Goal: Information Seeking & Learning: Learn about a topic

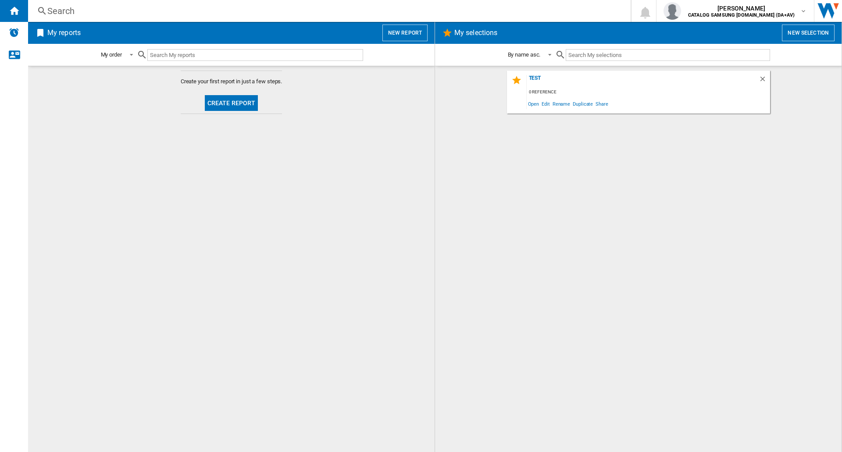
click at [77, 6] on div "Search" at bounding box center [327, 11] width 560 height 12
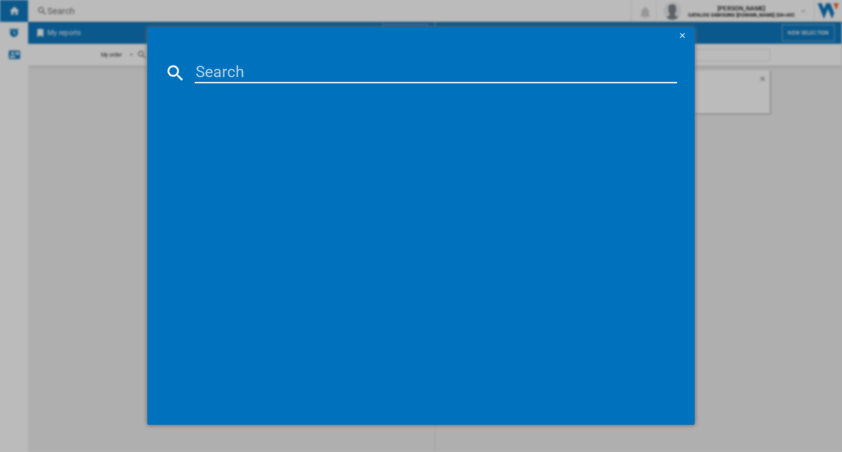
click at [241, 71] on input at bounding box center [436, 72] width 482 height 21
type input "43U8000F"
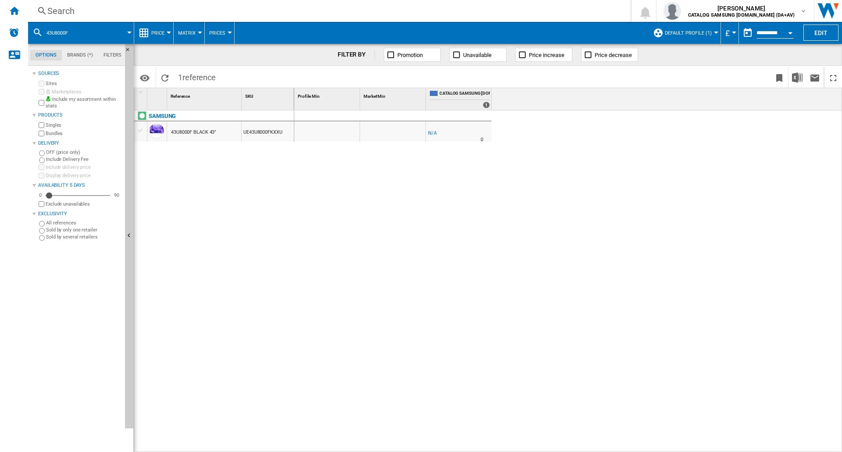
click at [694, 36] on button "Default profile (1)" at bounding box center [690, 33] width 51 height 22
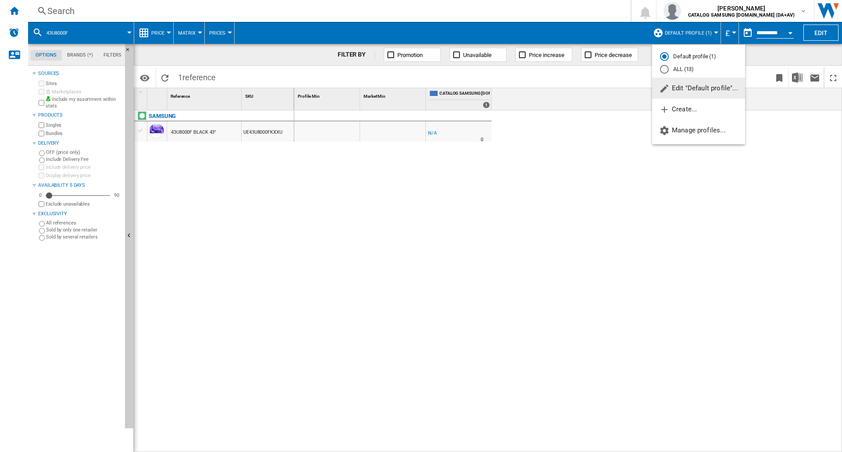
click at [690, 66] on md-radio-button "ALL (13)" at bounding box center [698, 69] width 77 height 8
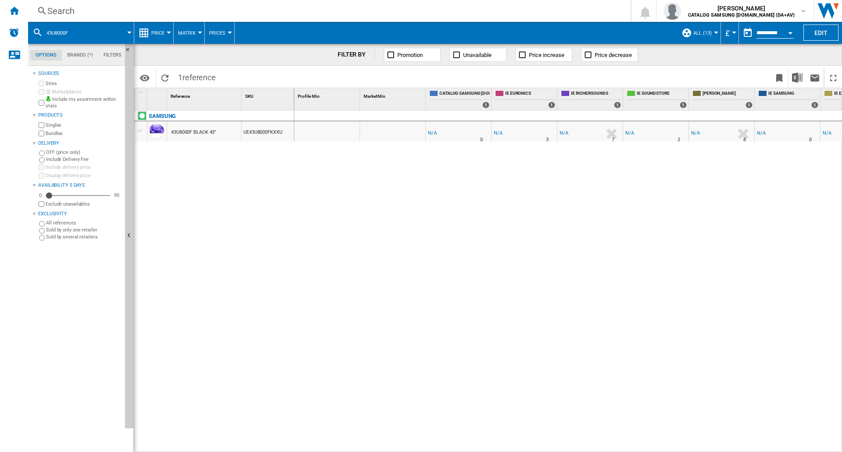
click at [725, 26] on button "£" at bounding box center [729, 33] width 9 height 22
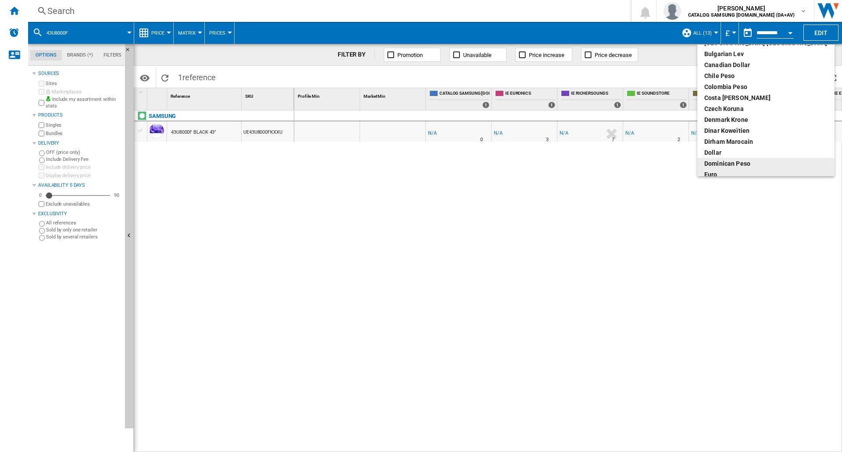
scroll to position [47, 0]
click at [725, 168] on div "euro" at bounding box center [765, 171] width 123 height 9
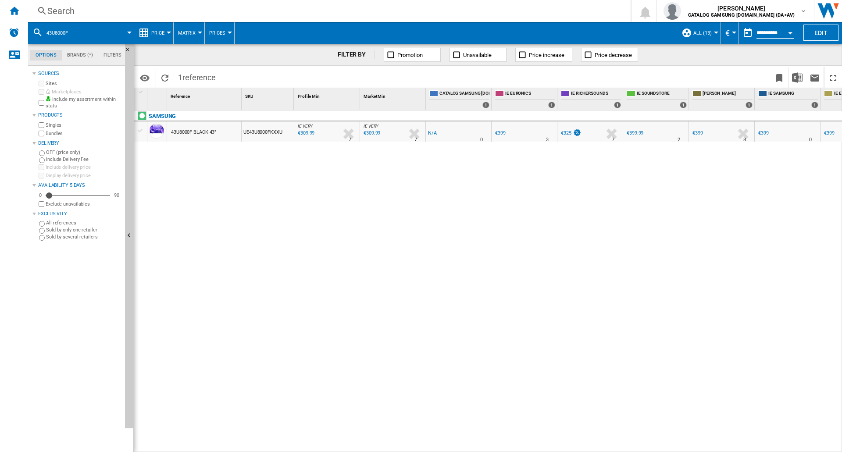
click at [164, 32] on span "Price" at bounding box center [157, 33] width 13 height 6
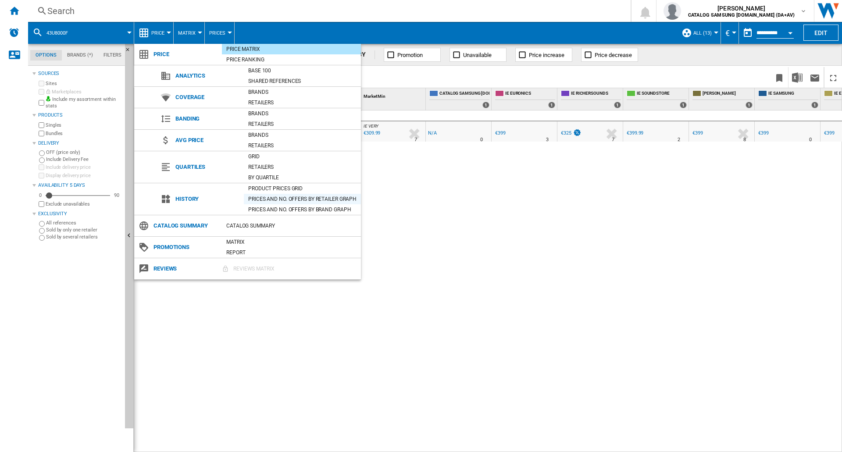
click at [272, 195] on div "Prices and No. offers by retailer graph" at bounding box center [302, 199] width 117 height 9
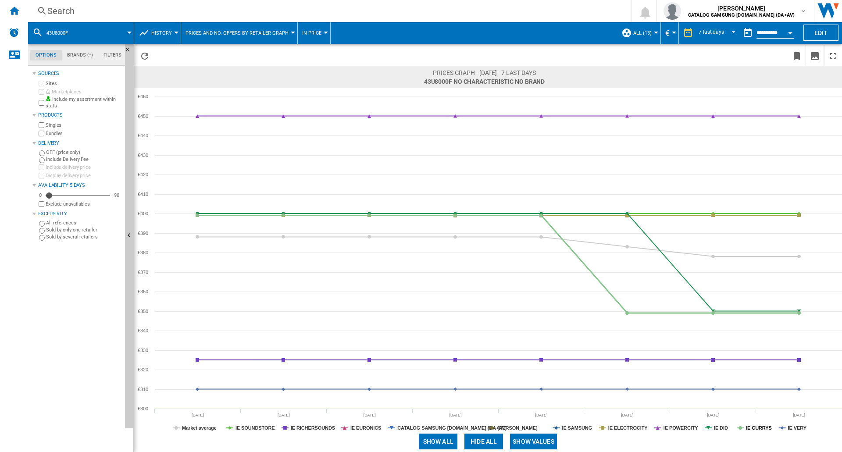
click at [752, 425] on tspan "IE CURRYS" at bounding box center [759, 427] width 26 height 5
click at [247, 427] on tspan "IE SOUNDSTORE" at bounding box center [254, 427] width 39 height 5
click at [722, 429] on tspan "IE DID" at bounding box center [721, 427] width 14 height 5
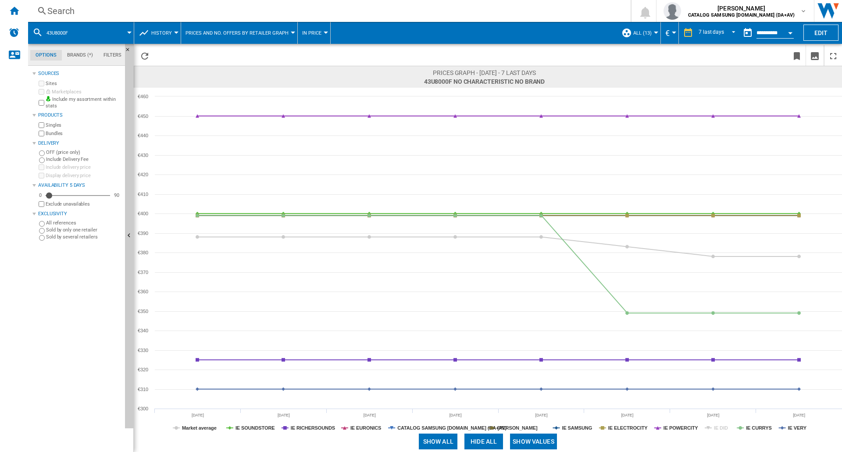
click at [722, 429] on tspan "IE DID" at bounding box center [721, 427] width 14 height 5
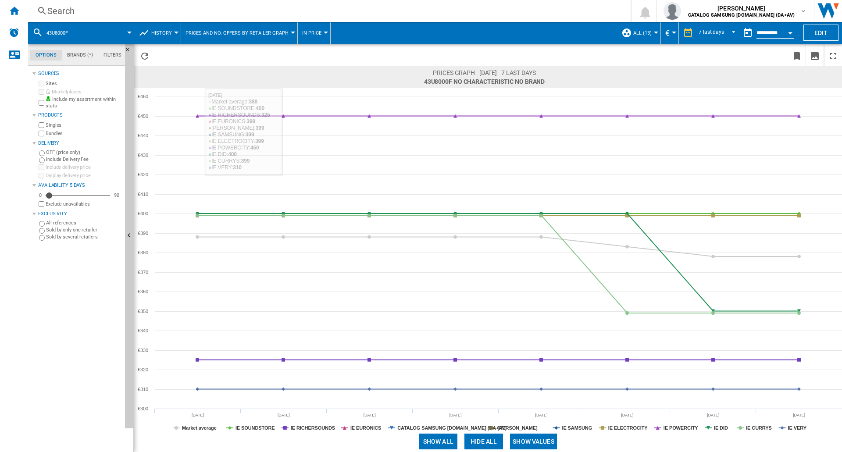
click at [63, 5] on div "Search" at bounding box center [327, 11] width 560 height 12
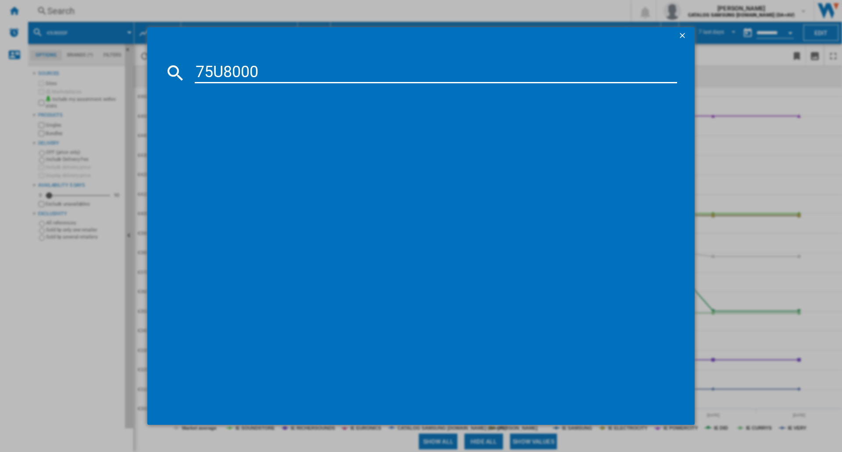
type input "75U8000F"
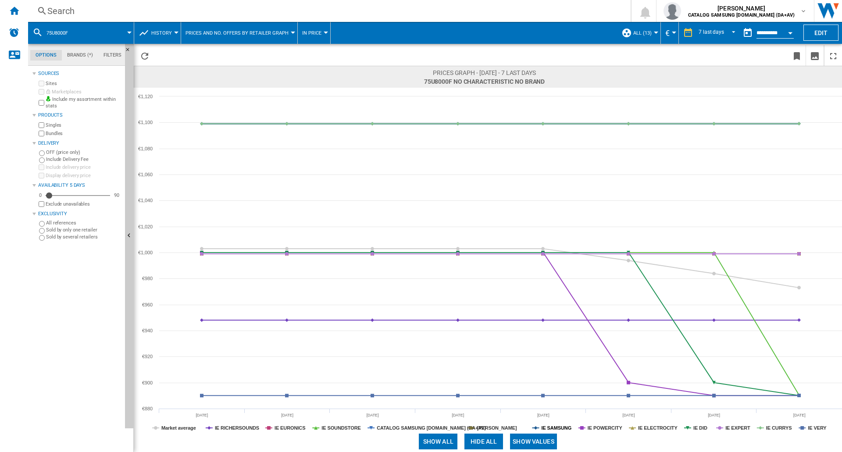
click at [560, 427] on tspan "IE SAMSUNG" at bounding box center [556, 427] width 30 height 5
click at [822, 428] on tspan "IE VERY" at bounding box center [817, 427] width 19 height 5
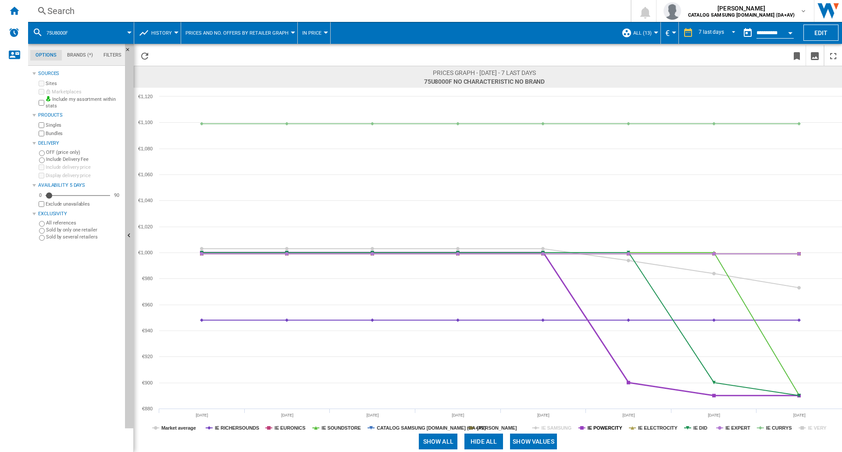
click at [607, 426] on tspan "IE POWERCITY" at bounding box center [604, 427] width 35 height 5
click at [808, 429] on tspan "IE VERY" at bounding box center [817, 427] width 19 height 5
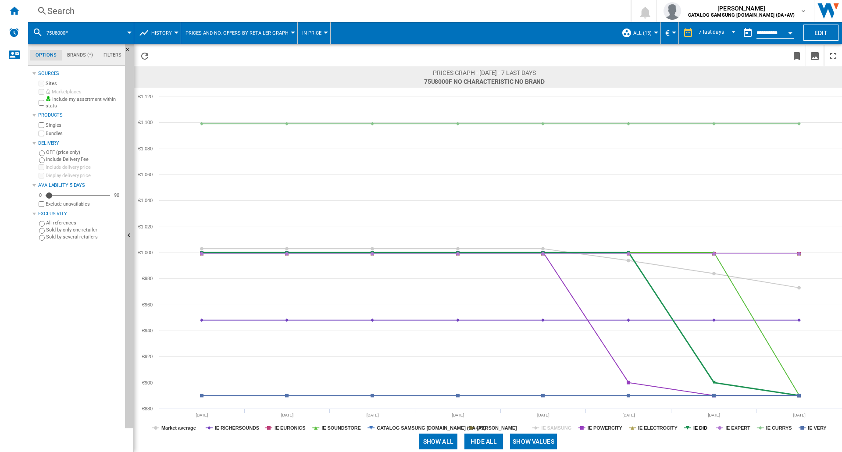
click at [695, 427] on tspan "IE DID" at bounding box center [700, 427] width 14 height 5
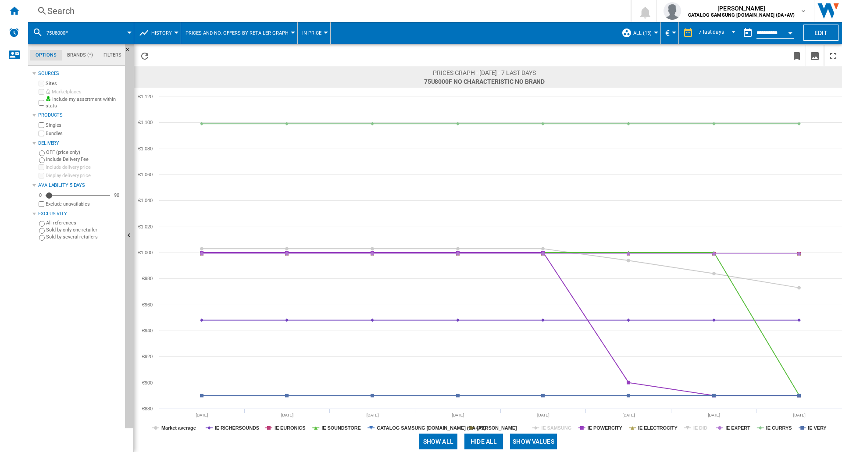
click at [695, 427] on tspan "IE DID" at bounding box center [700, 427] width 14 height 5
click at [63, 8] on div "Search" at bounding box center [327, 11] width 560 height 12
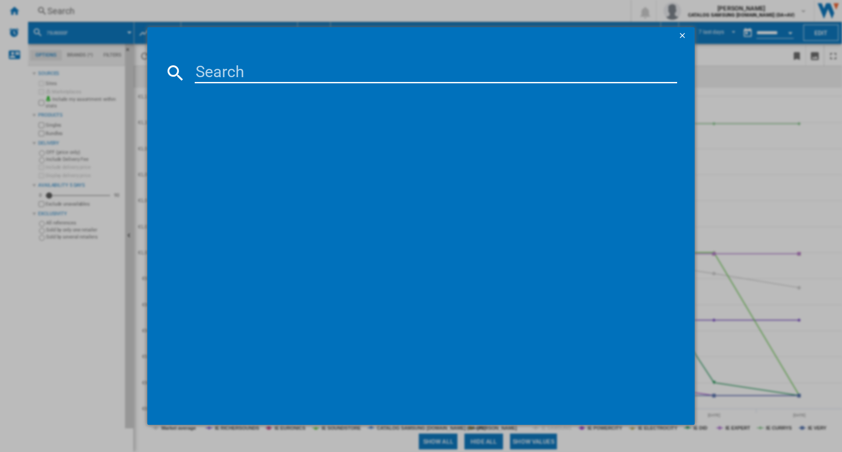
click at [236, 74] on input at bounding box center [436, 72] width 482 height 21
type input "85U8000F"
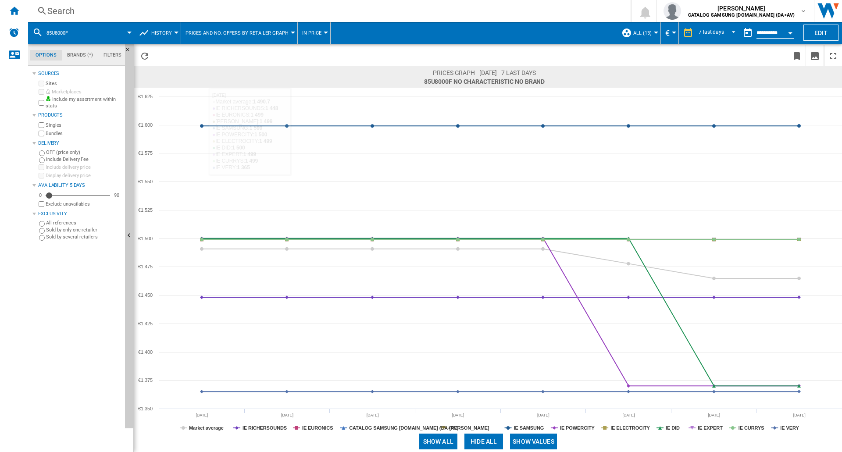
click at [61, 10] on div "Search" at bounding box center [327, 11] width 560 height 12
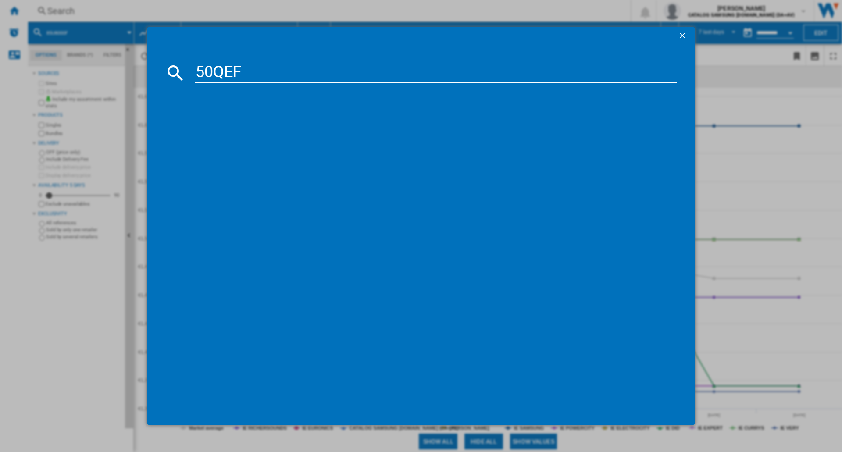
type input "50QEF1"
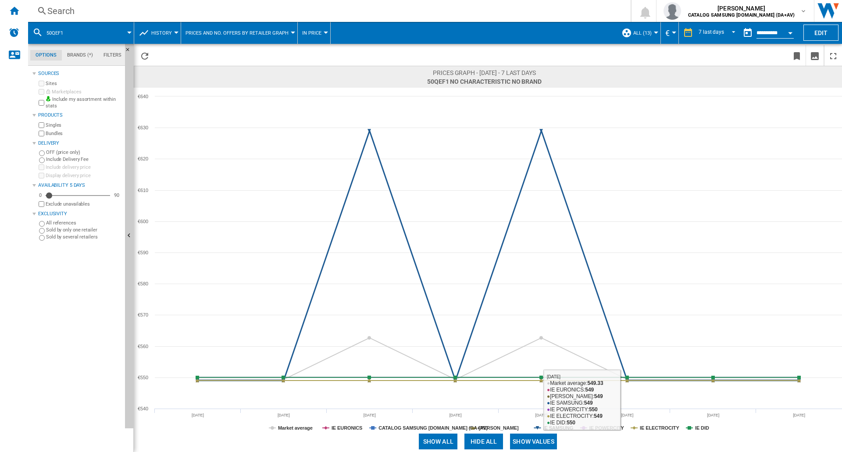
click at [556, 427] on tspan "IE SAMSUNG" at bounding box center [558, 427] width 30 height 5
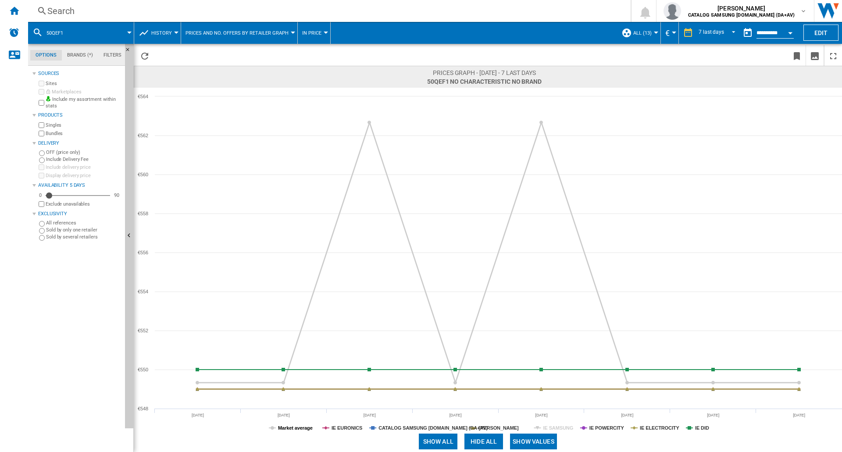
click at [284, 427] on tspan "Market average" at bounding box center [295, 427] width 35 height 5
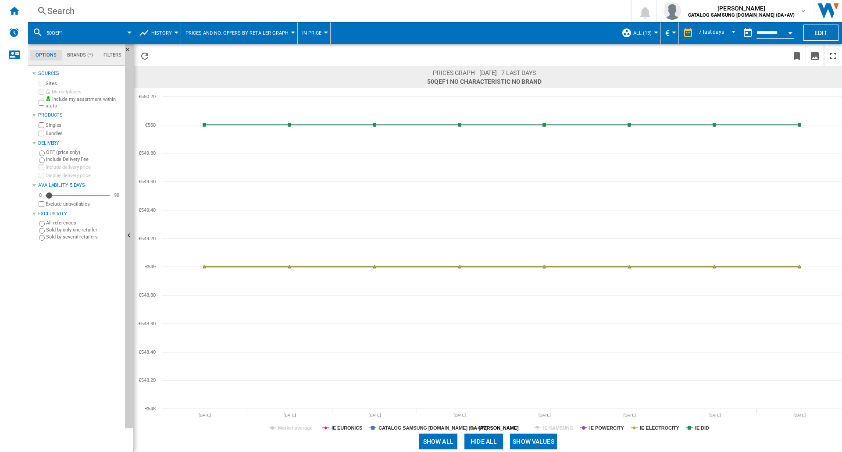
click at [517, 427] on tspan "[PERSON_NAME]" at bounding box center [499, 427] width 40 height 5
click at [696, 427] on tspan "IE DID" at bounding box center [702, 427] width 14 height 5
click at [75, 11] on div "Search" at bounding box center [327, 11] width 560 height 12
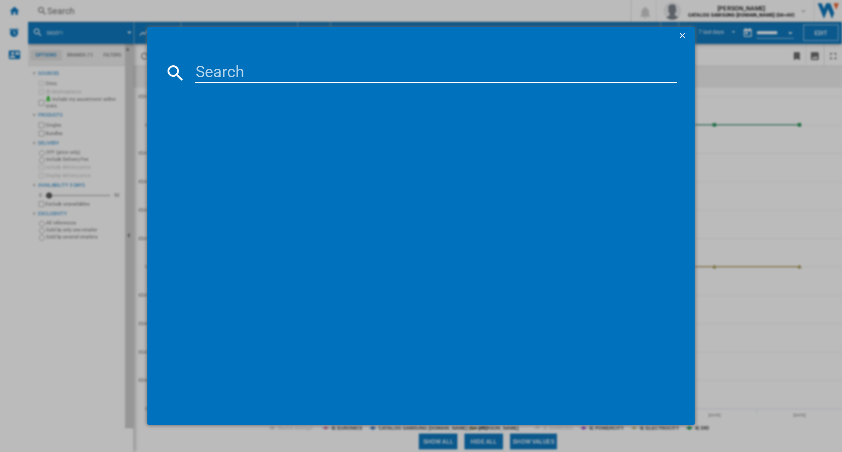
click at [220, 78] on input at bounding box center [436, 72] width 482 height 21
type input "85u7000f"
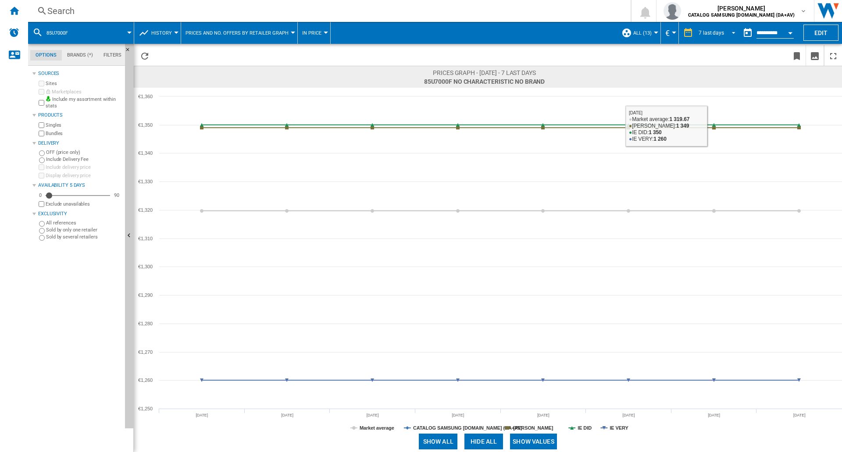
click at [722, 32] on div "7 last days" at bounding box center [710, 33] width 25 height 6
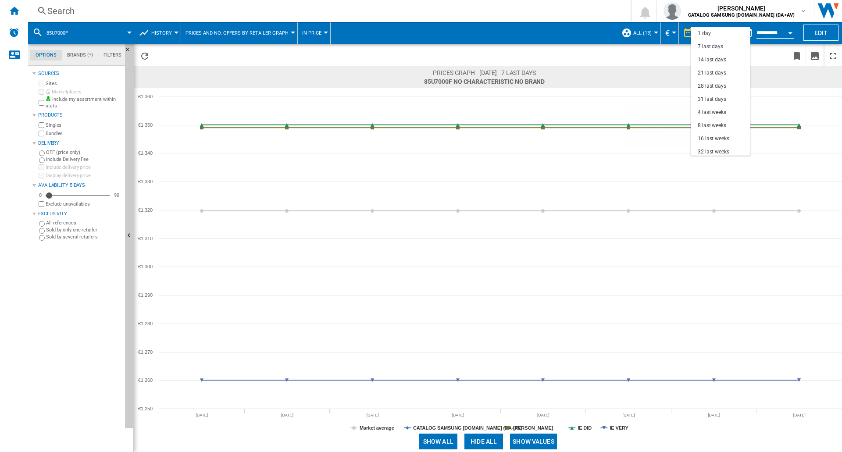
scroll to position [13, 0]
click at [715, 46] on div "14 last days" at bounding box center [711, 46] width 28 height 7
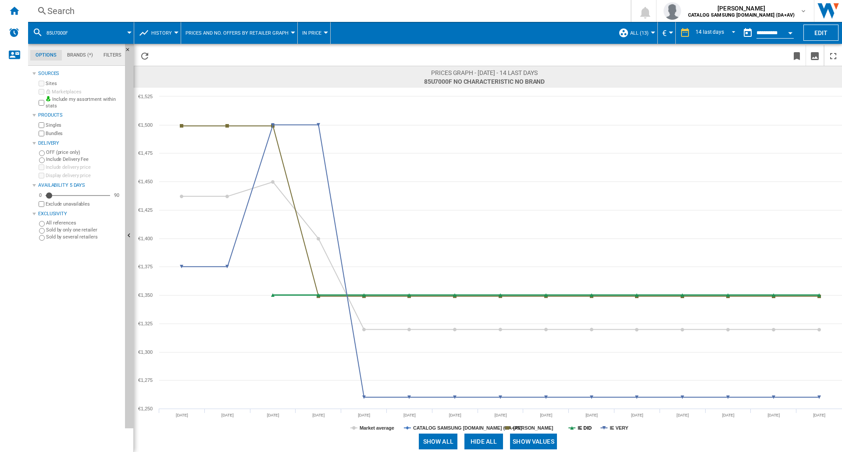
click at [584, 427] on tspan "IE DID" at bounding box center [584, 427] width 14 height 5
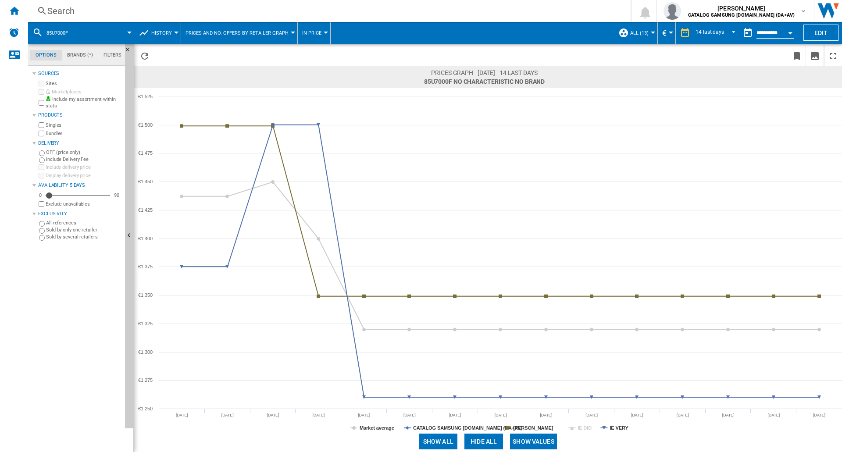
click at [584, 427] on tspan "IE DID" at bounding box center [584, 427] width 14 height 5
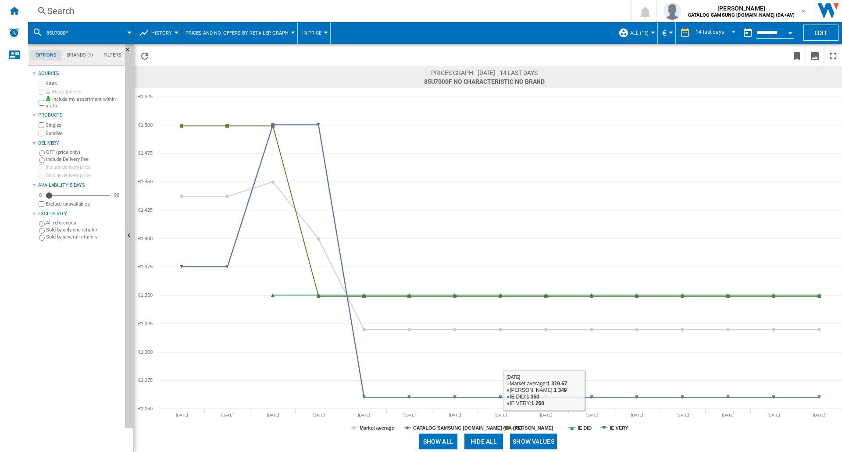
click at [625, 431] on span at bounding box center [700, 441] width 281 height 21
click at [619, 428] on tspan "IE VERY" at bounding box center [618, 427] width 19 height 5
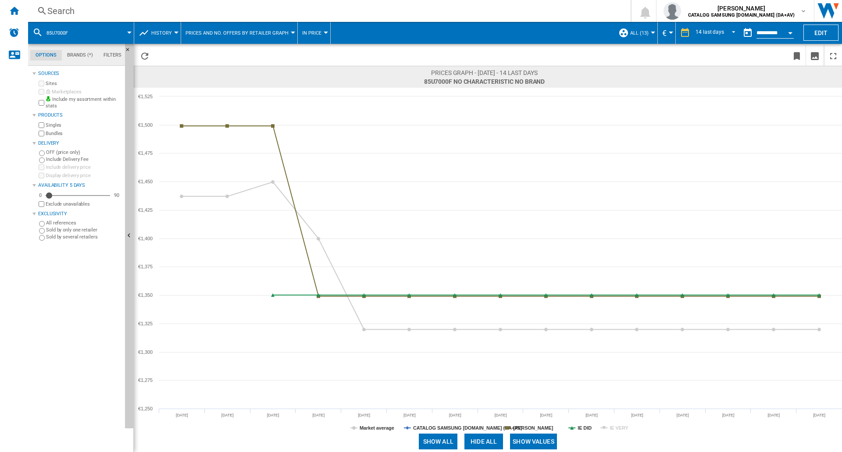
click at [619, 428] on tspan "IE VERY" at bounding box center [618, 427] width 19 height 5
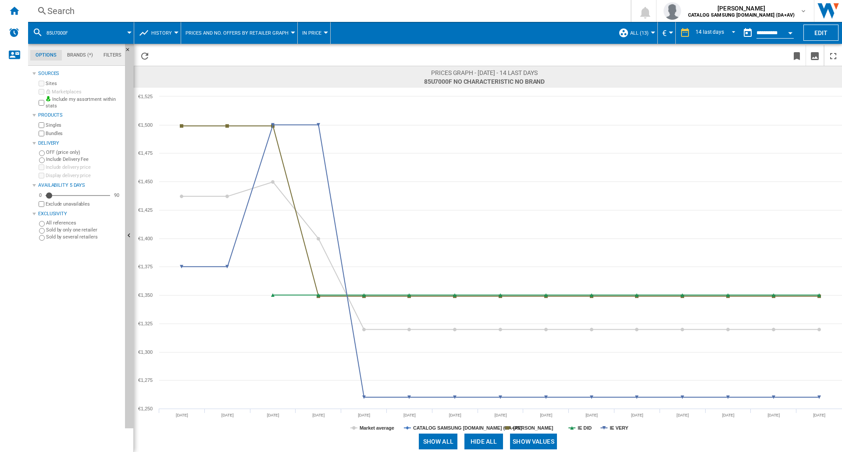
click at [88, 5] on div "Search" at bounding box center [327, 11] width 560 height 12
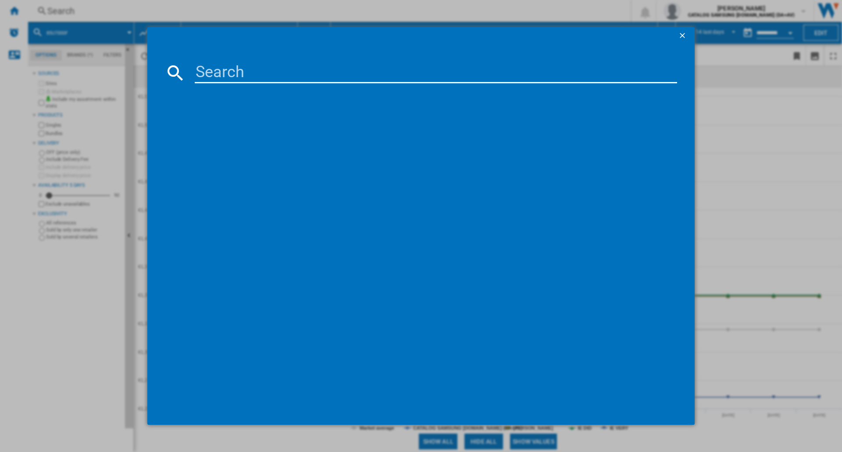
click at [326, 68] on input at bounding box center [436, 72] width 482 height 21
type input "65Q7F5"
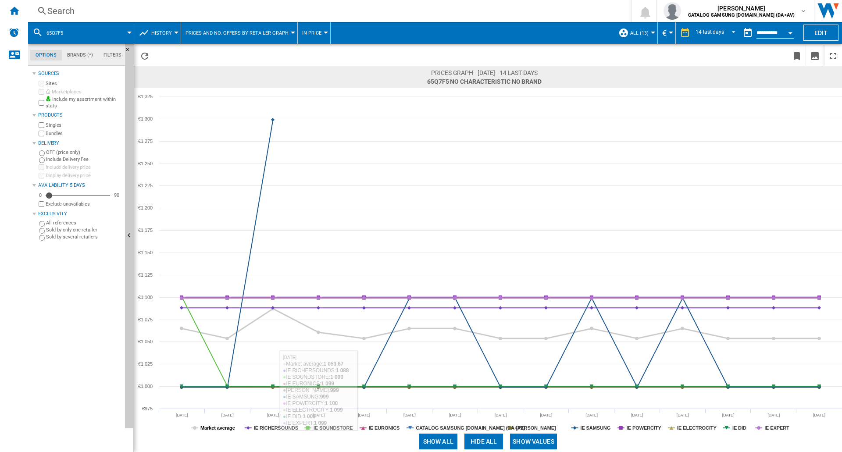
click at [217, 426] on tspan "Market average" at bounding box center [217, 427] width 35 height 5
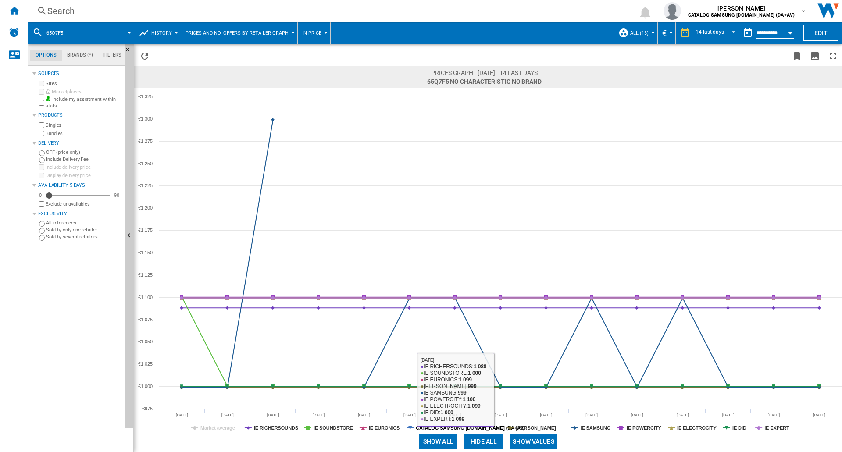
click at [468, 425] on tspan "CATALOG SAMSUNG [DOMAIN_NAME] (DA+AV)" at bounding box center [470, 427] width 109 height 5
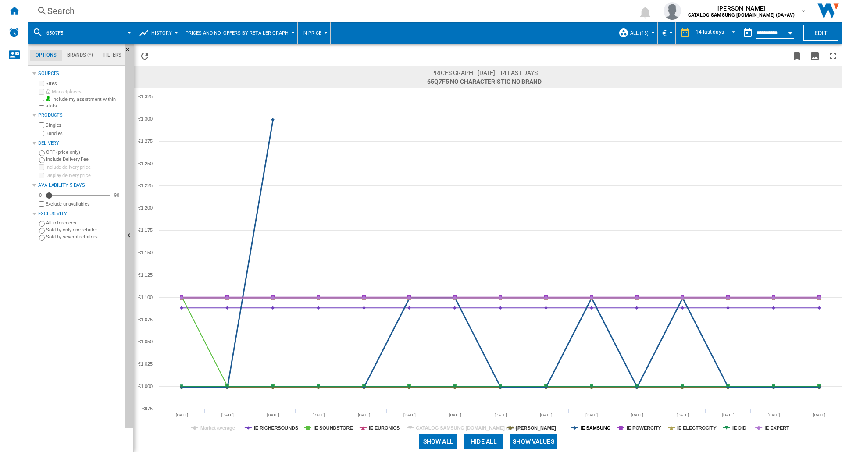
click at [594, 427] on tspan "IE SAMSUNG" at bounding box center [595, 427] width 30 height 5
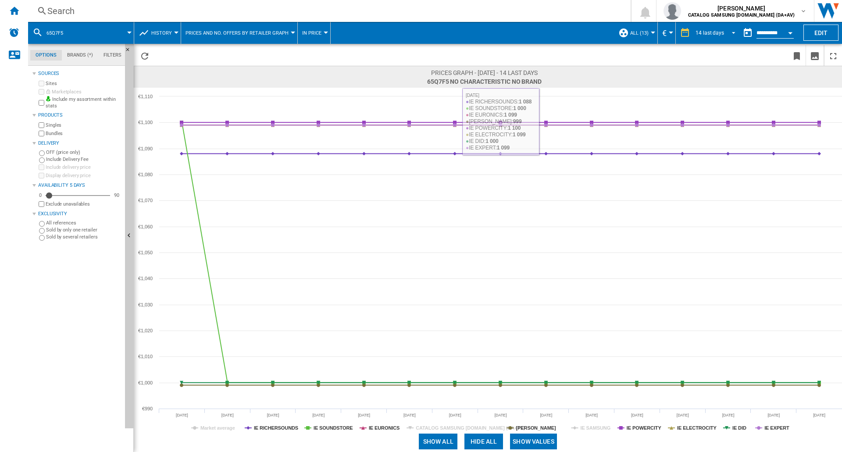
click at [720, 35] on div "14 last days" at bounding box center [709, 33] width 28 height 6
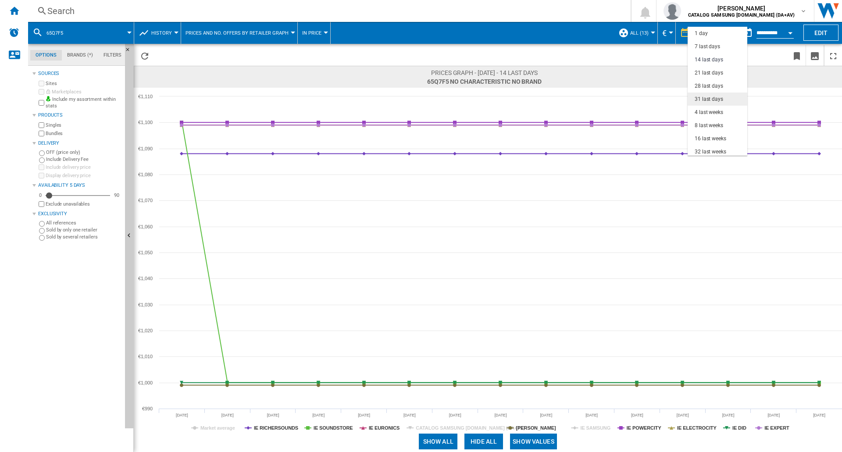
scroll to position [26, 0]
click at [716, 50] on div "21 last days" at bounding box center [708, 46] width 28 height 7
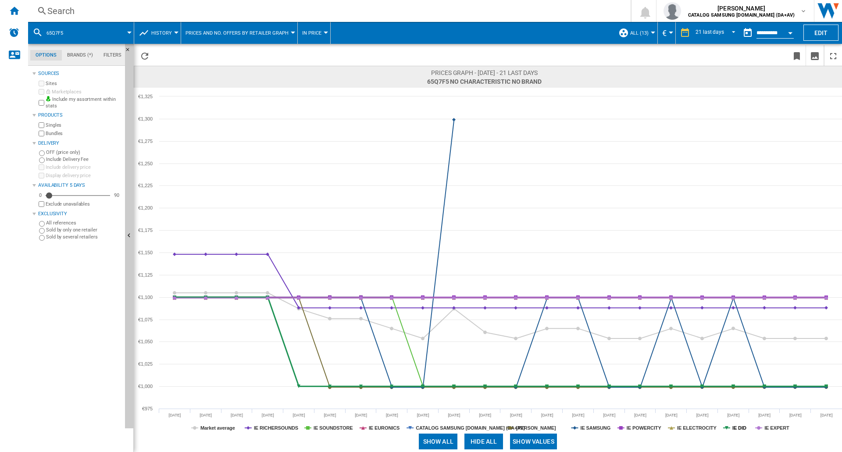
click at [739, 425] on tspan "IE DID" at bounding box center [739, 427] width 14 height 5
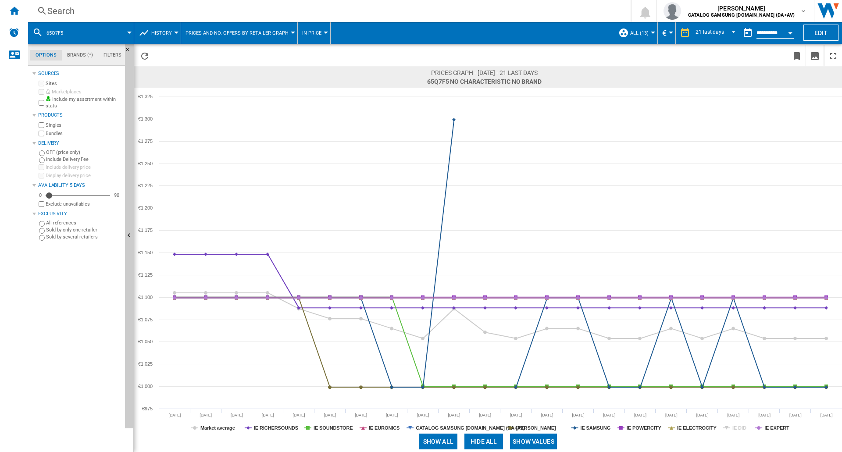
click at [739, 425] on tspan "IE DID" at bounding box center [739, 427] width 14 height 5
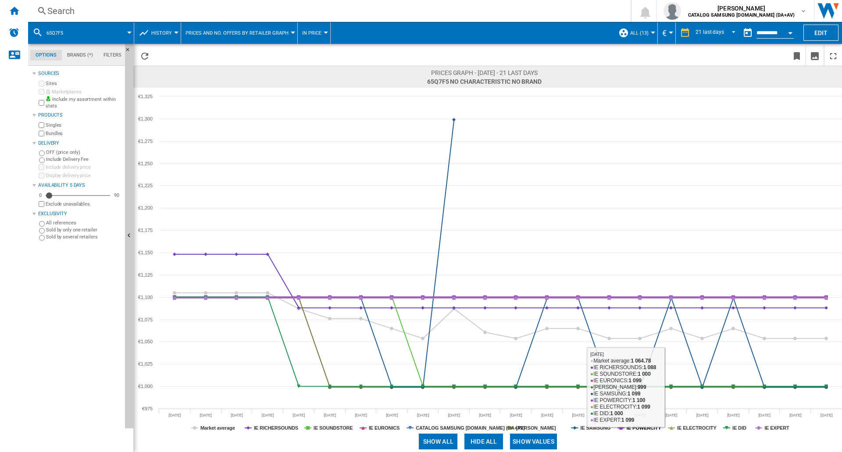
click at [648, 429] on tspan "IE POWERCITY" at bounding box center [643, 427] width 35 height 5
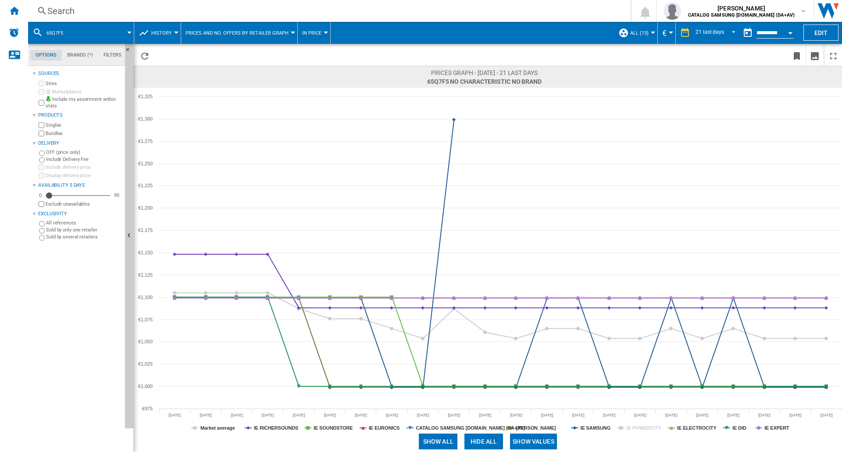
click at [648, 429] on tspan "IE POWERCITY" at bounding box center [643, 427] width 35 height 5
